Goal: Information Seeking & Learning: Find specific fact

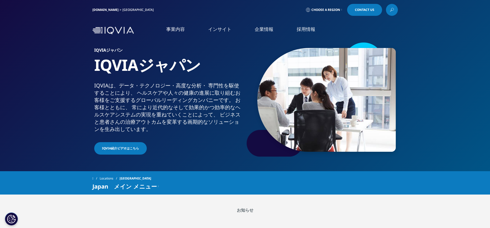
click at [175, 31] on link "事業内容" at bounding box center [175, 29] width 19 height 6
click at [257, 30] on link "企業情報" at bounding box center [264, 29] width 19 height 6
click at [31, 66] on link "概要" at bounding box center [100, 65] width 156 height 6
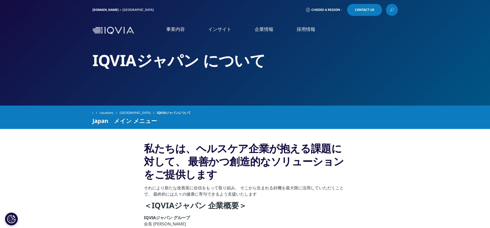
click at [29, 88] on link "アクセス" at bounding box center [100, 86] width 156 height 6
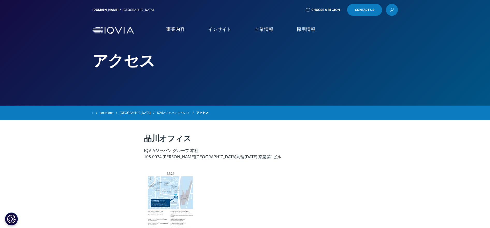
click at [267, 30] on link "企業情報" at bounding box center [264, 29] width 19 height 6
click at [27, 63] on link "概要" at bounding box center [100, 65] width 156 height 6
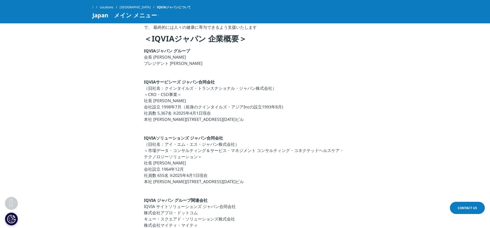
scroll to position [155, 0]
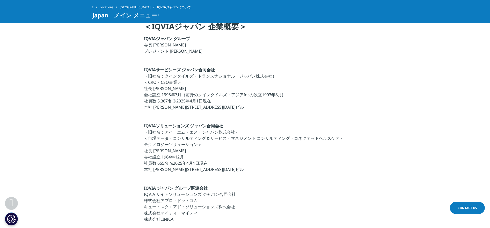
click at [157, 101] on p "IQVIAサービシーズ ジャパン合同会社 （旧社名：クインタイルズ・トランスナショナル・ジャパン株式会社） ＜CRO・CSO事業＞ 社長 [PERSON_NA…" at bounding box center [245, 90] width 202 height 47
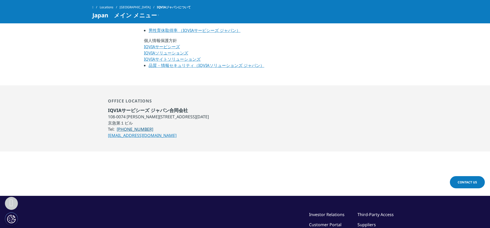
scroll to position [389, 0]
